Goal: Transaction & Acquisition: Purchase product/service

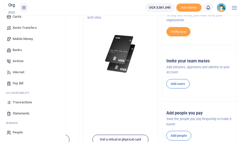
scroll to position [37, 0]
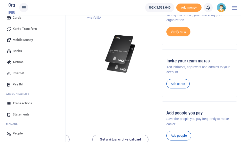
click at [31, 38] on span "Mobile Money" at bounding box center [23, 39] width 20 height 5
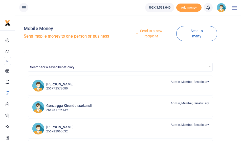
click at [146, 32] on link "Send to a new recipient" at bounding box center [149, 33] width 54 height 14
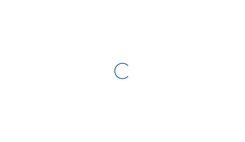
select select "Loading bundles"
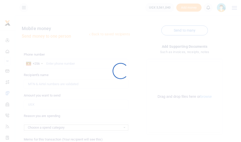
select select
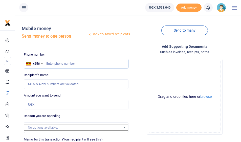
click at [53, 63] on input "text" at bounding box center [76, 64] width 104 height 10
type input "75278075"
click at [42, 104] on input "Amount you want to send" at bounding box center [76, 105] width 104 height 10
type input "789,000"
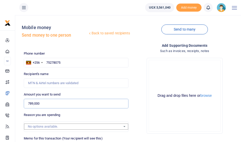
scroll to position [9, 0]
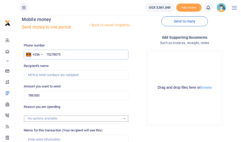
click at [63, 54] on input "75278075" at bounding box center [76, 55] width 104 height 10
click at [55, 54] on input "75278075" at bounding box center [76, 55] width 104 height 10
type input "752782075"
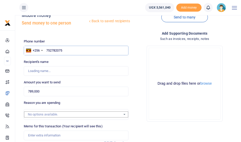
scroll to position [16, 0]
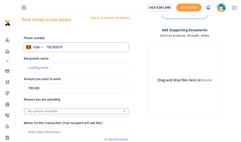
type input "[PERSON_NAME]"
type input "752782075"
click at [37, 130] on input "Memo for this transaction (Your recipient will see this)" at bounding box center [76, 132] width 104 height 10
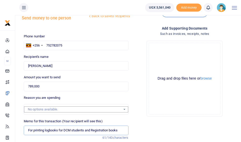
scroll to position [84, 0]
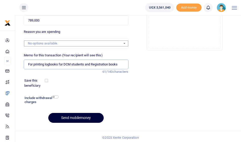
type input "For printing logbooks for DCM students and Registration books"
click at [72, 116] on button "Send mobilemoney" at bounding box center [75, 118] width 55 height 10
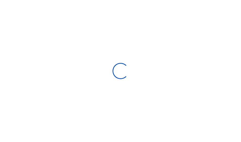
select select
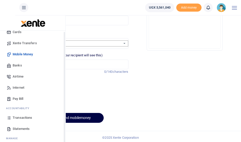
scroll to position [15, 0]
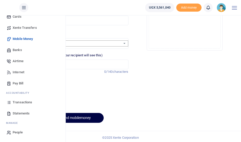
click at [27, 103] on span "Transactions" at bounding box center [22, 102] width 19 height 5
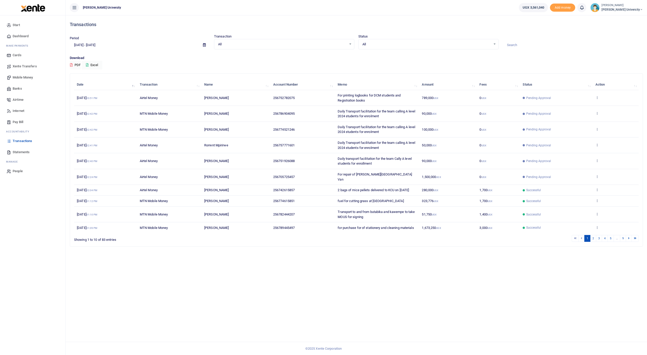
click at [17, 142] on span "Statements" at bounding box center [21, 151] width 17 height 5
click at [22, 75] on span "Mobile Money" at bounding box center [23, 77] width 20 height 5
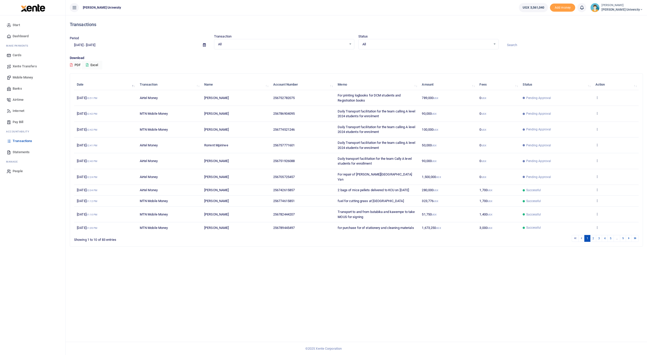
click at [22, 75] on span "Mobile Money" at bounding box center [23, 77] width 20 height 5
click at [21, 78] on span "Mobile Money" at bounding box center [23, 77] width 20 height 5
